Goal: Task Accomplishment & Management: Manage account settings

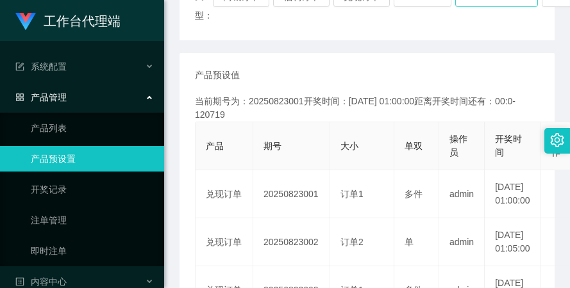
scroll to position [169, 0]
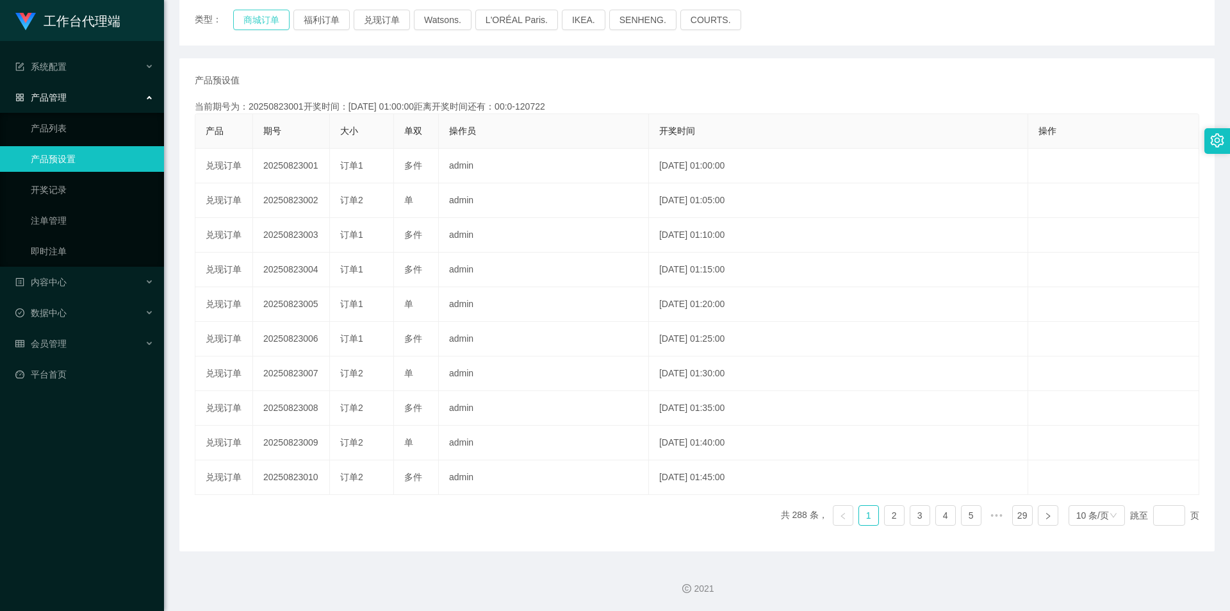
click at [259, 17] on button "商城订单" at bounding box center [261, 20] width 56 height 21
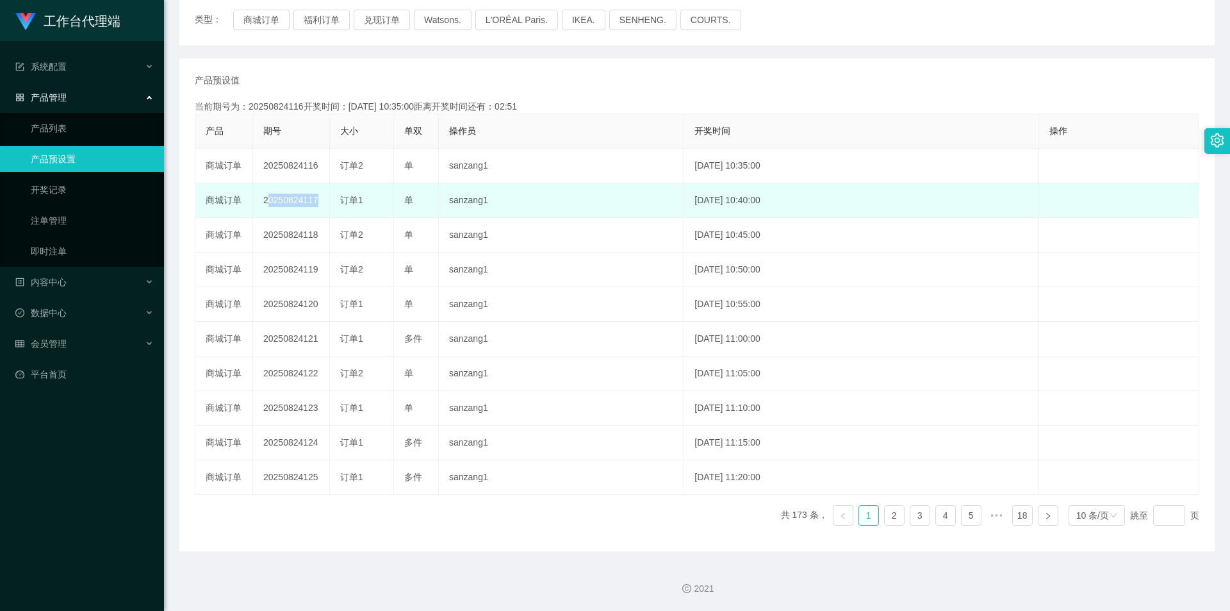
drag, startPoint x: 259, startPoint y: 195, endPoint x: 334, endPoint y: 196, distance: 75.0
click at [334, 196] on tr "商城订单 20250824117 订单1 单 sanzang1 [DATE] 10:40:00 编 辑 限制投注" at bounding box center [697, 200] width 1004 height 35
copy td "20250824117"
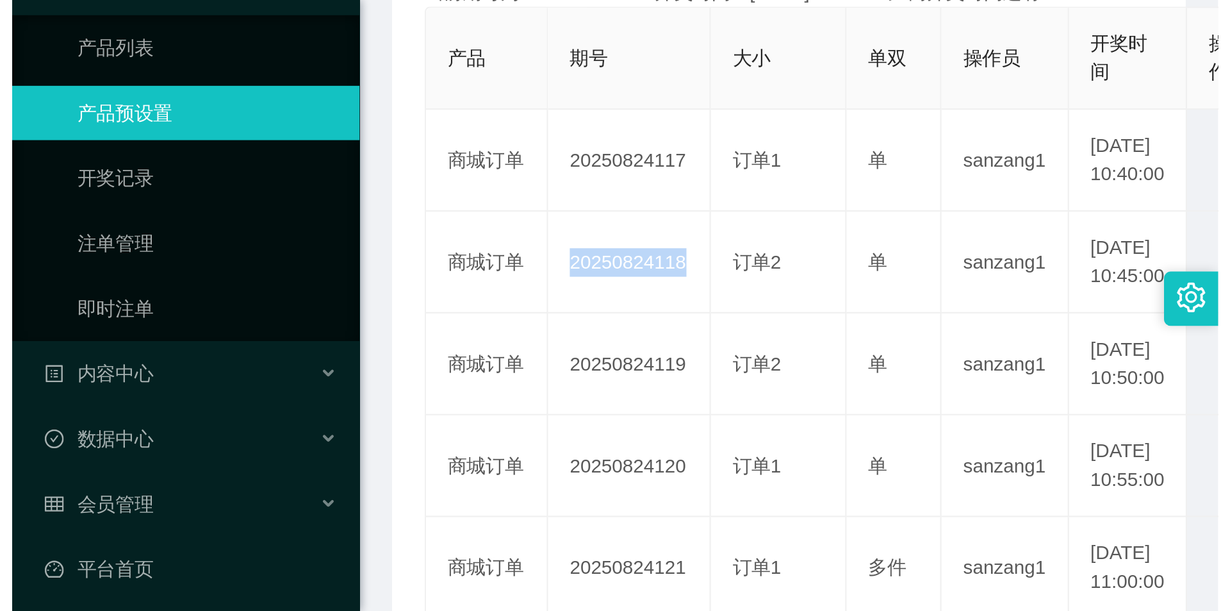
scroll to position [111, 0]
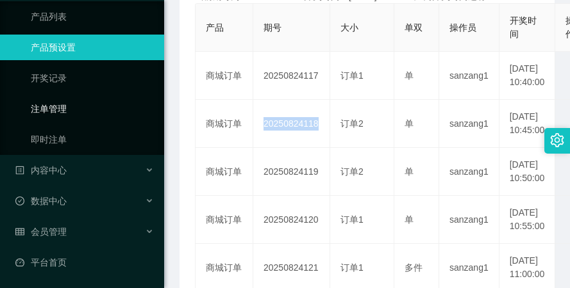
click at [89, 111] on link "注单管理" at bounding box center [92, 109] width 123 height 26
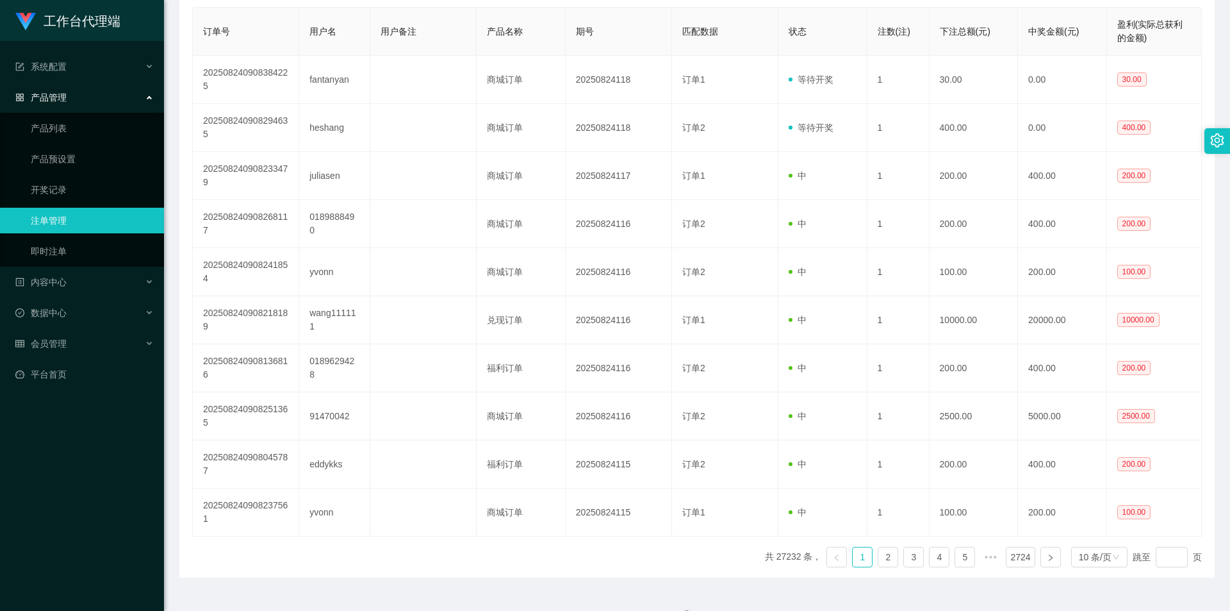
scroll to position [256, 0]
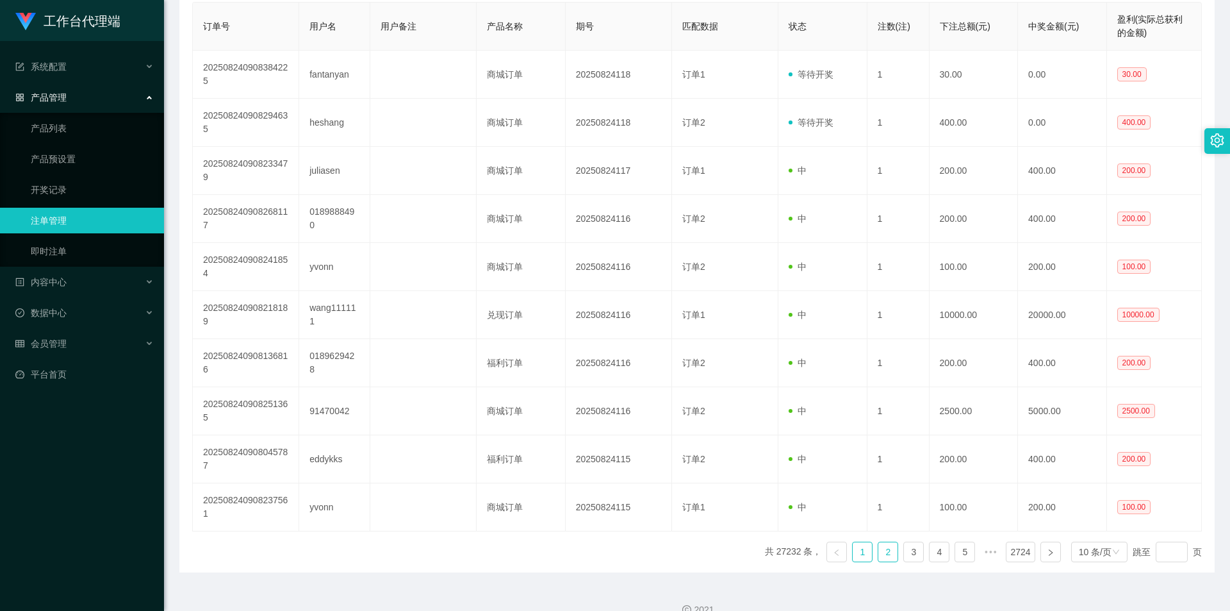
click at [878, 548] on link "2" at bounding box center [887, 551] width 19 height 19
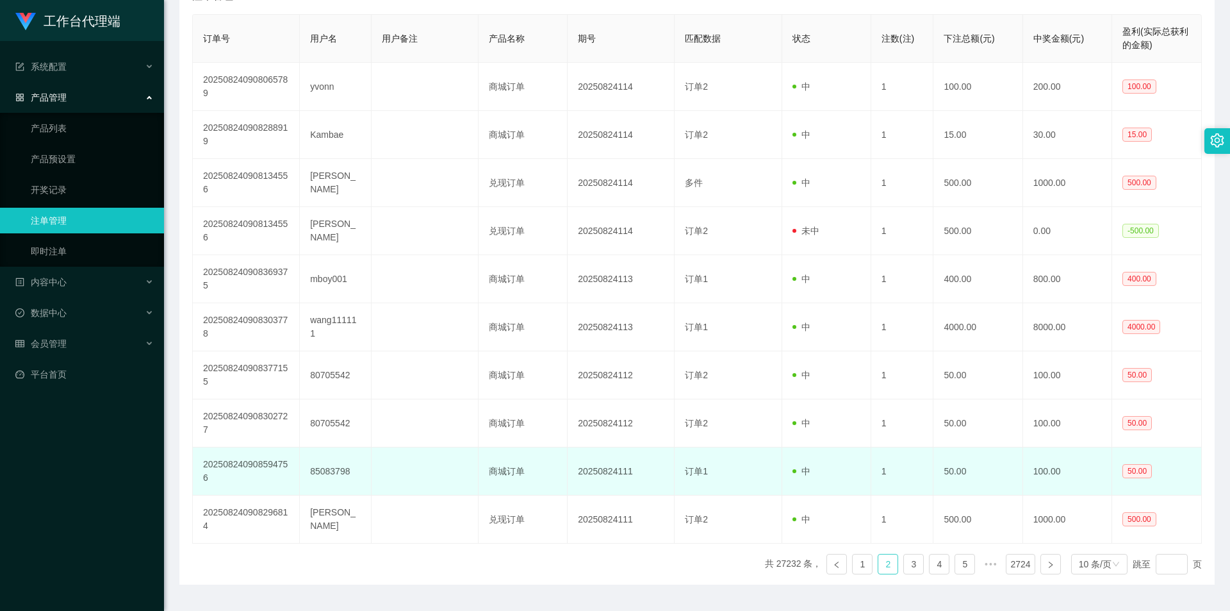
scroll to position [277, 0]
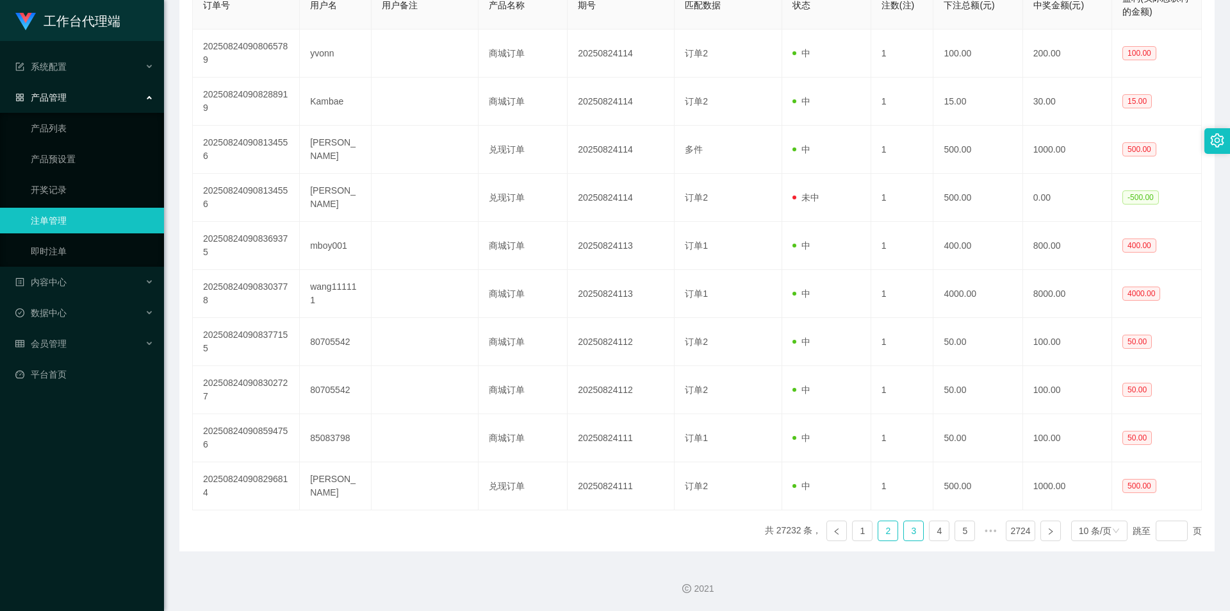
click at [904, 533] on link "3" at bounding box center [913, 530] width 19 height 19
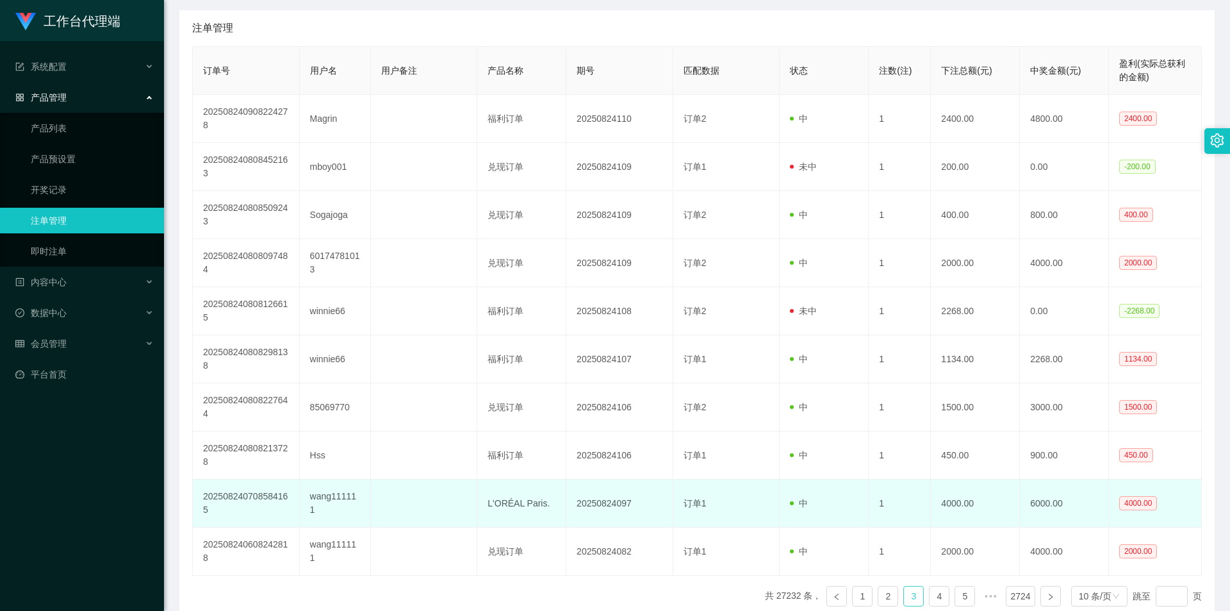
scroll to position [213, 0]
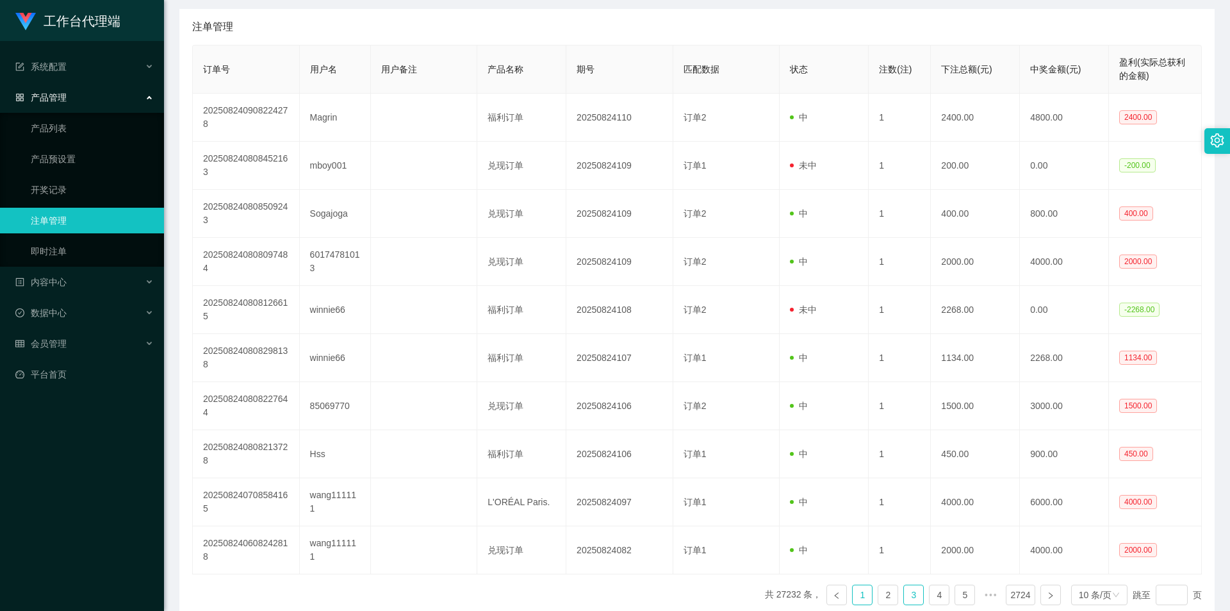
click at [853, 591] on link "1" at bounding box center [862, 594] width 19 height 19
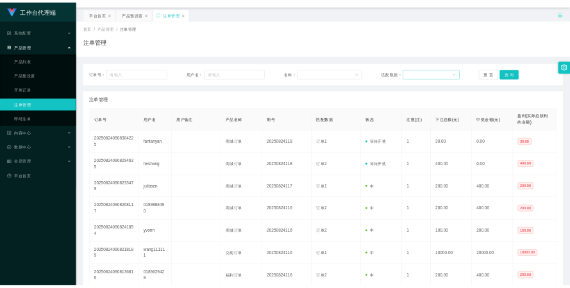
scroll to position [21, 0]
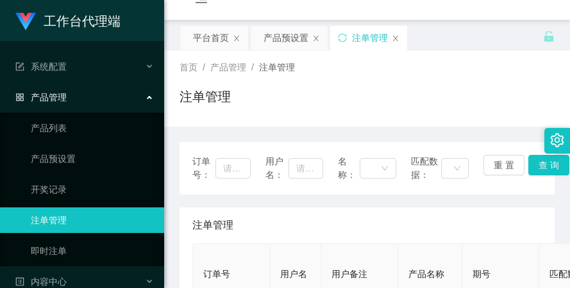
click at [323, 75] on div "首页 / 产品管理 / 注单管理 / 注单管理" at bounding box center [366, 89] width 375 height 56
